Goal: Navigation & Orientation: Find specific page/section

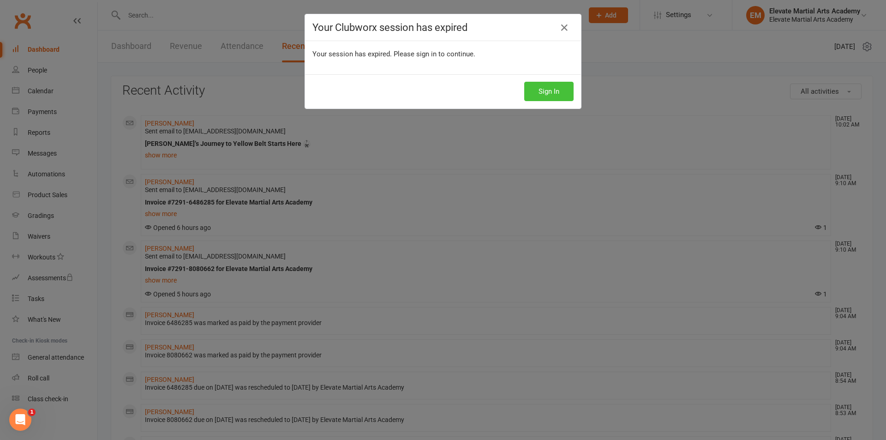
click at [553, 89] on button "Sign In" at bounding box center [548, 91] width 49 height 19
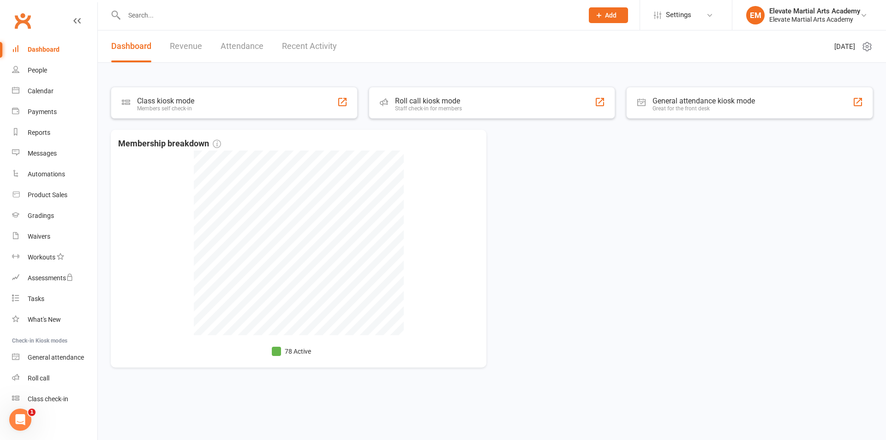
click at [309, 42] on link "Recent Activity" at bounding box center [309, 46] width 55 height 32
